Goal: Check status: Check status

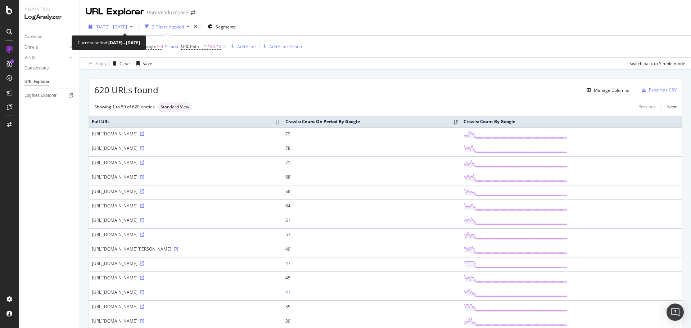
click at [121, 26] on span "[DATE] - [DATE]" at bounding box center [111, 27] width 32 height 6
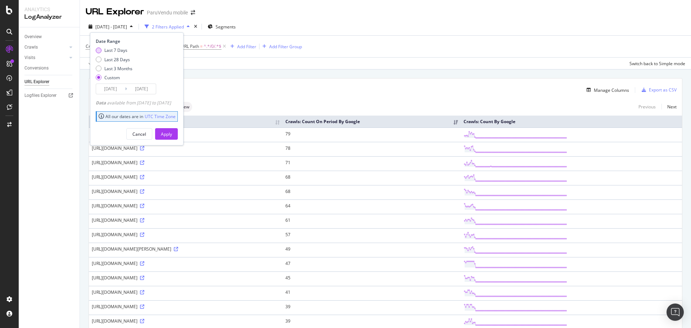
click at [107, 51] on div "Last 7 Days" at bounding box center [115, 50] width 23 height 6
type input "[DATE]"
click at [172, 132] on div "Apply" at bounding box center [166, 134] width 11 height 6
